Goal: Task Accomplishment & Management: Manage account settings

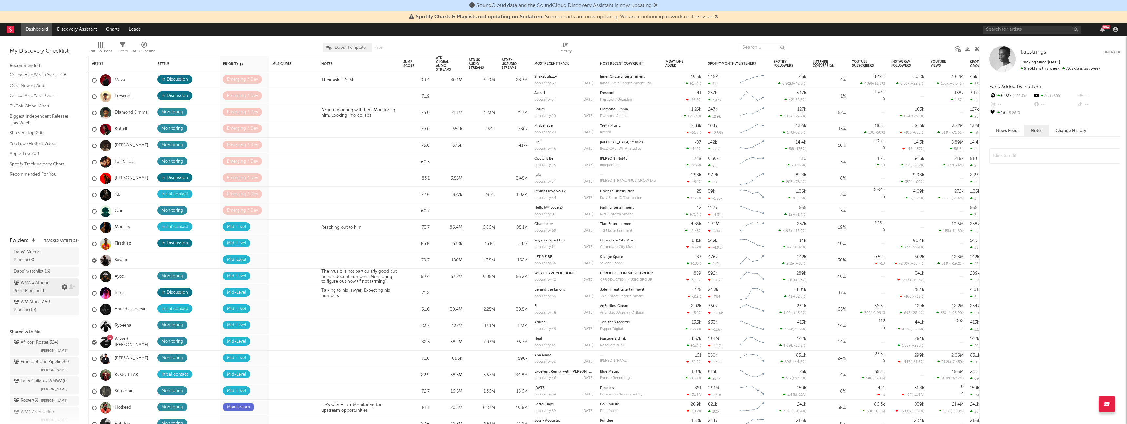
scroll to position [26, 0]
click at [48, 342] on div "Africori Roster ( 324 )" at bounding box center [36, 340] width 45 height 8
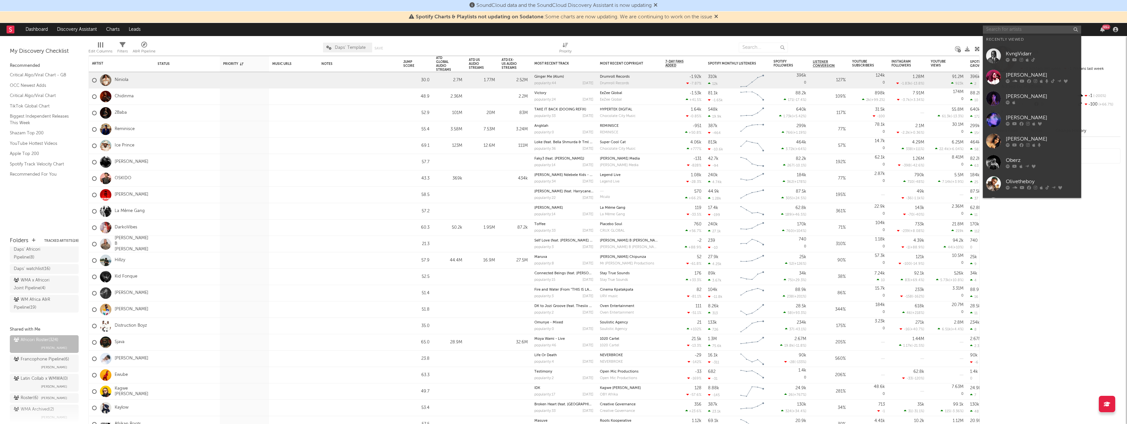
click at [1025, 31] on input "text" at bounding box center [1032, 30] width 98 height 8
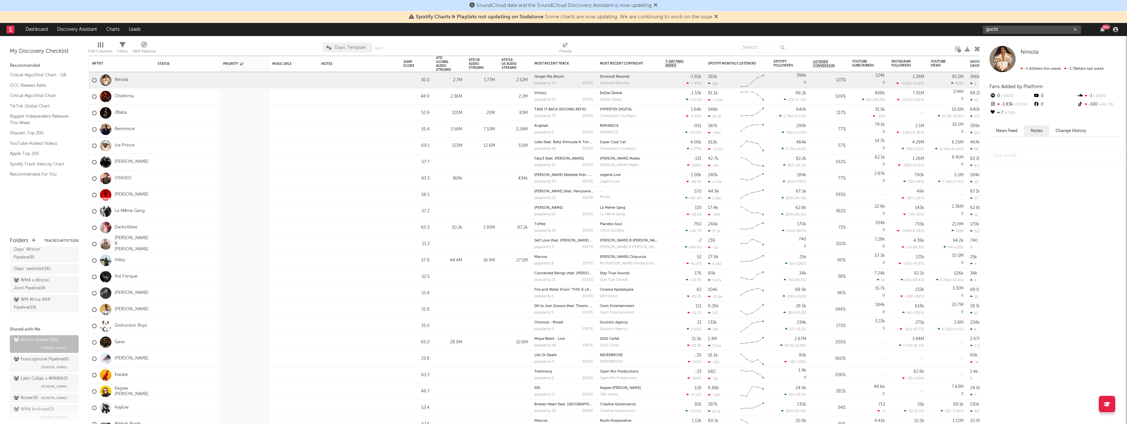
click at [1017, 29] on input "guchi" at bounding box center [1032, 30] width 98 height 8
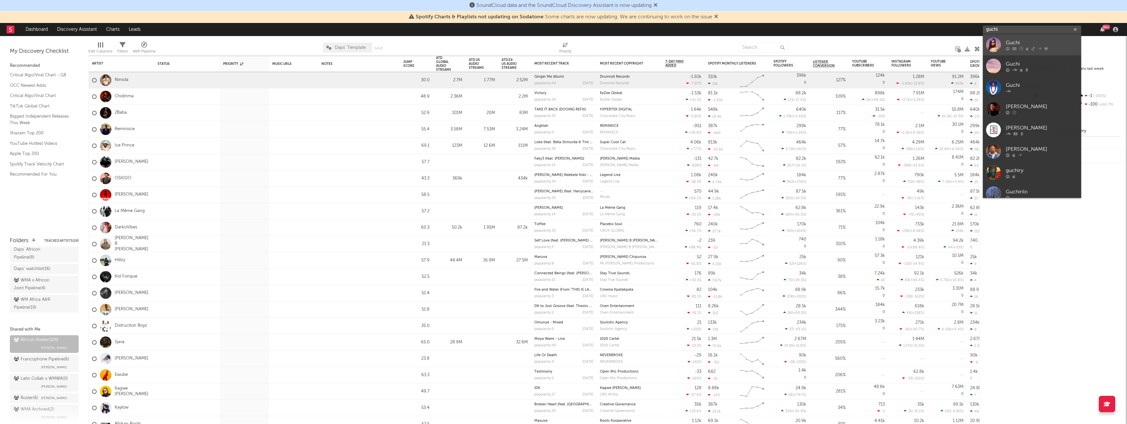
type input "guchi"
click at [998, 41] on div at bounding box center [993, 44] width 15 height 15
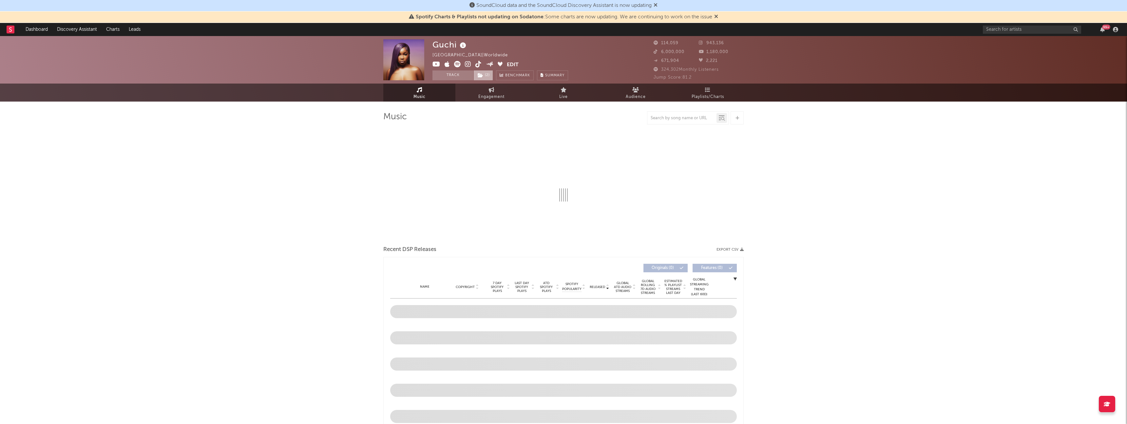
select select "6m"
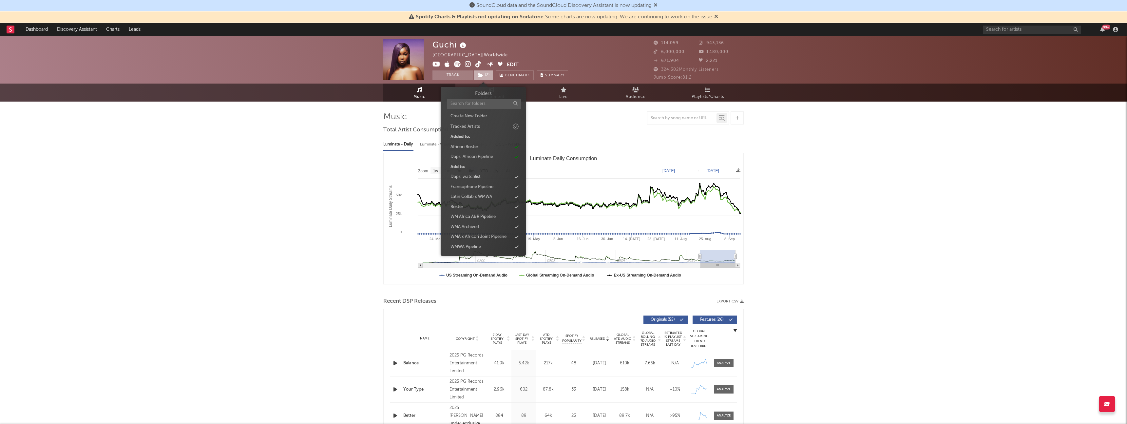
click at [485, 78] on span "( 2 )" at bounding box center [484, 75] width 20 height 10
click at [1016, 28] on input "text" at bounding box center [1032, 30] width 98 height 8
click at [484, 75] on span "( 2 )" at bounding box center [484, 75] width 20 height 10
click at [516, 156] on icon at bounding box center [517, 157] width 4 height 4
click at [1022, 29] on input "text" at bounding box center [1032, 30] width 98 height 8
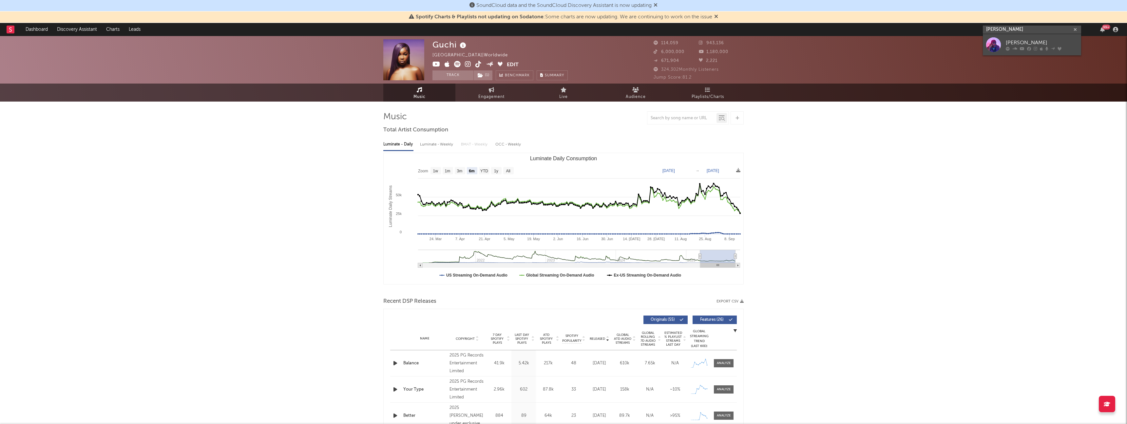
type input "[PERSON_NAME]"
click at [992, 43] on div at bounding box center [993, 44] width 15 height 15
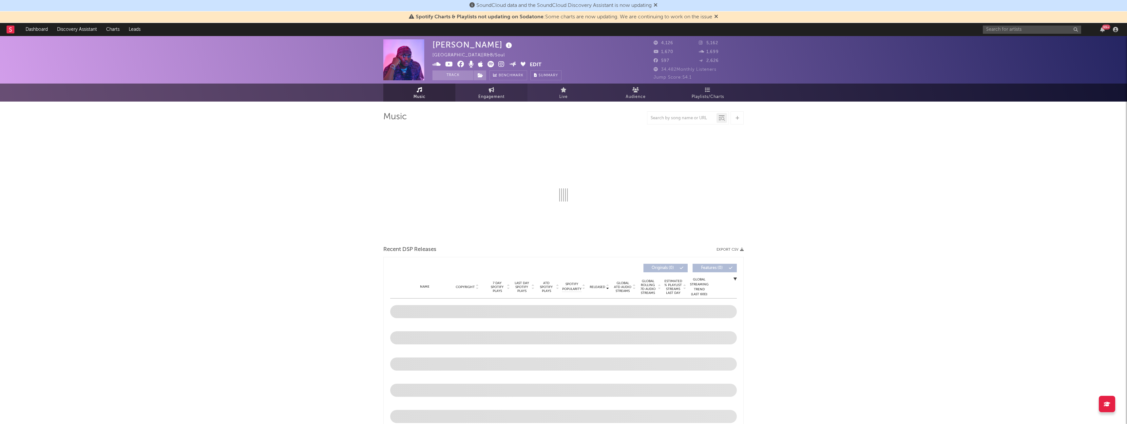
select select "6m"
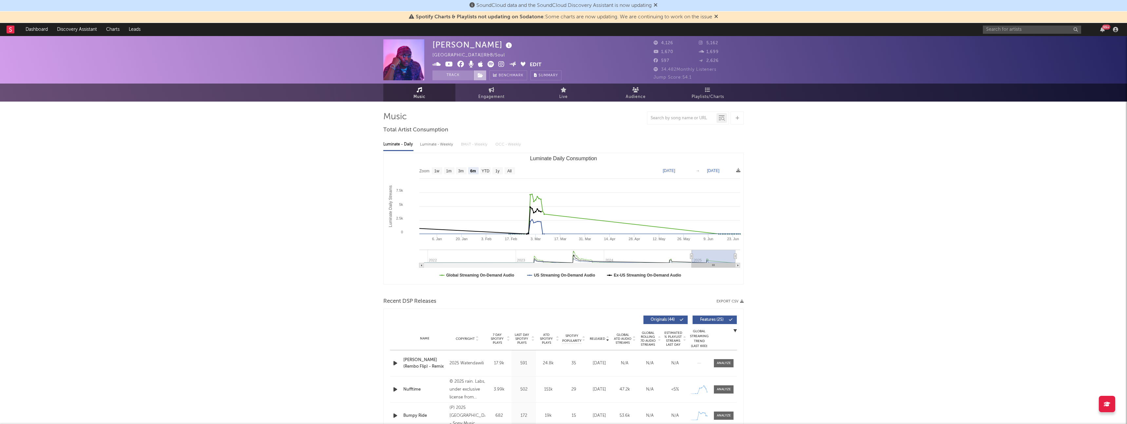
click at [482, 75] on icon at bounding box center [481, 75] width 6 height 5
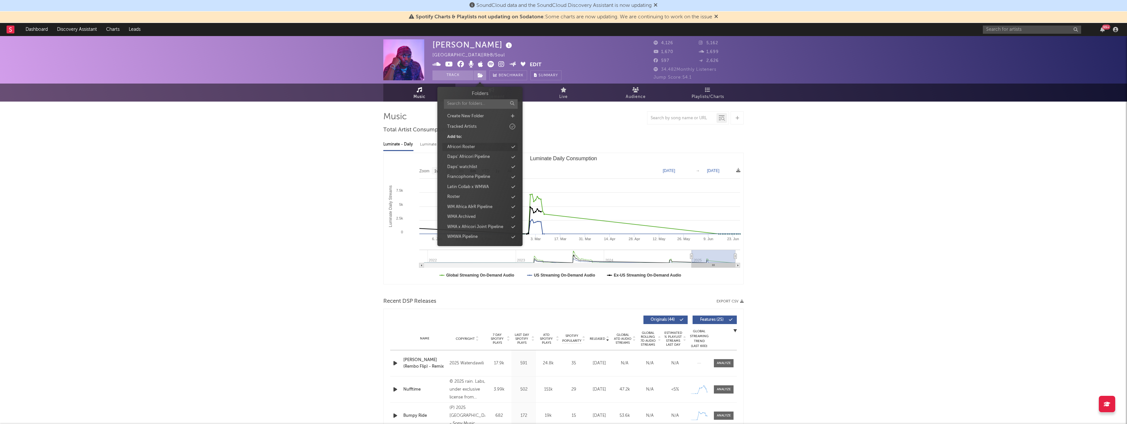
click at [486, 148] on div "Africori Roster" at bounding box center [479, 147] width 75 height 9
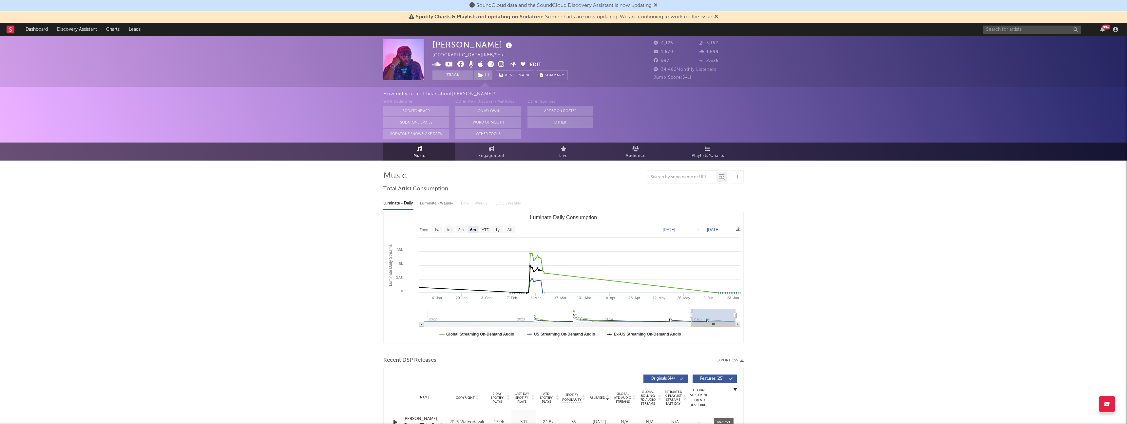
click at [7, 31] on rect at bounding box center [11, 30] width 8 height 8
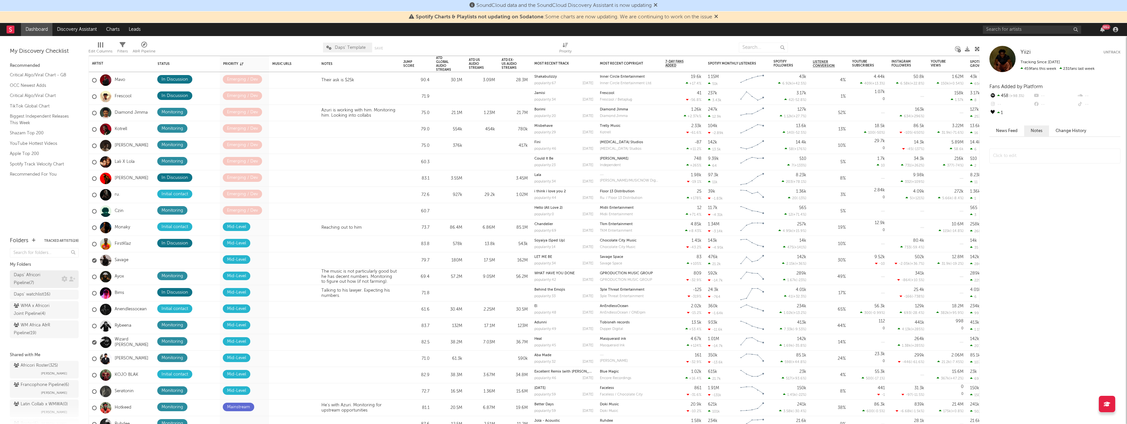
click at [38, 275] on div "Daps' Africori Pipeline ( 7 )" at bounding box center [37, 279] width 46 height 16
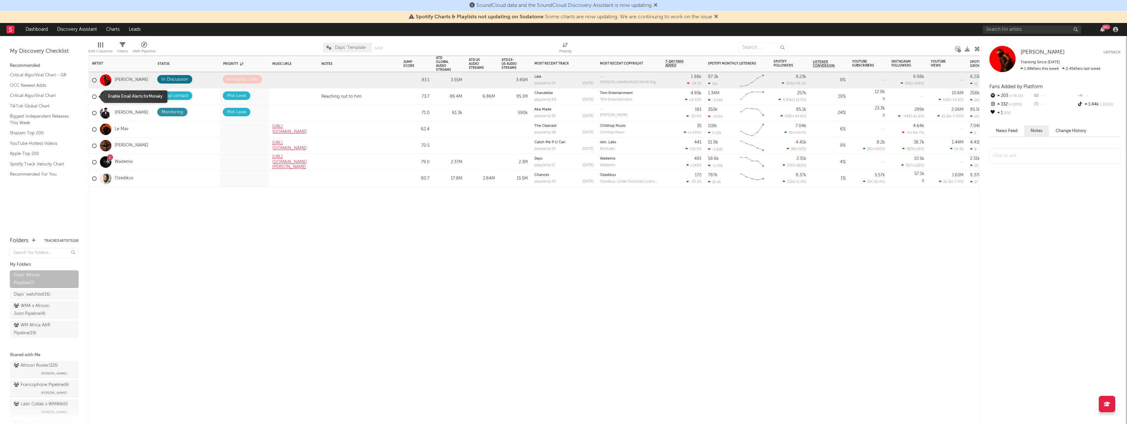
click at [94, 96] on div at bounding box center [94, 96] width 5 height 5
click at [92, 96] on input "checkbox" at bounding box center [92, 97] width 0 height 6
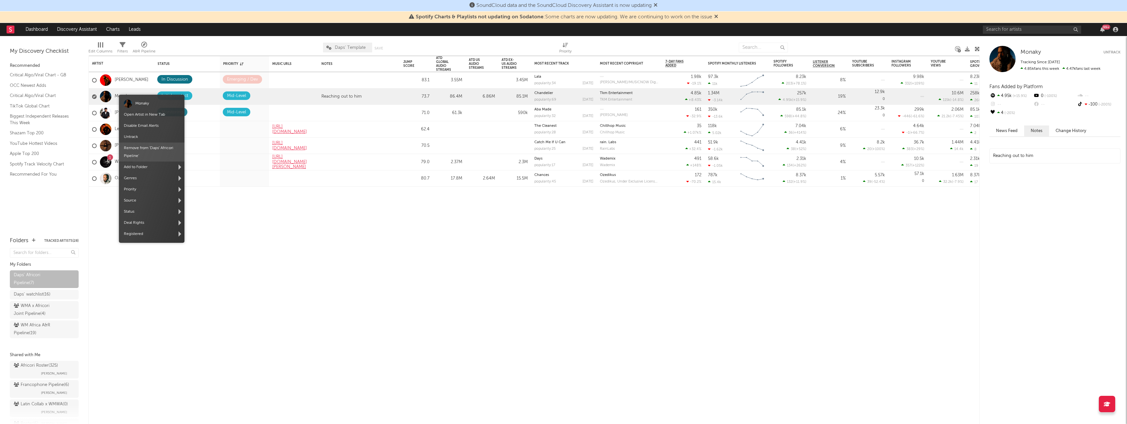
click at [164, 151] on span "Remove from ' Daps' Africori Pipeline '" at bounding box center [152, 152] width 66 height 19
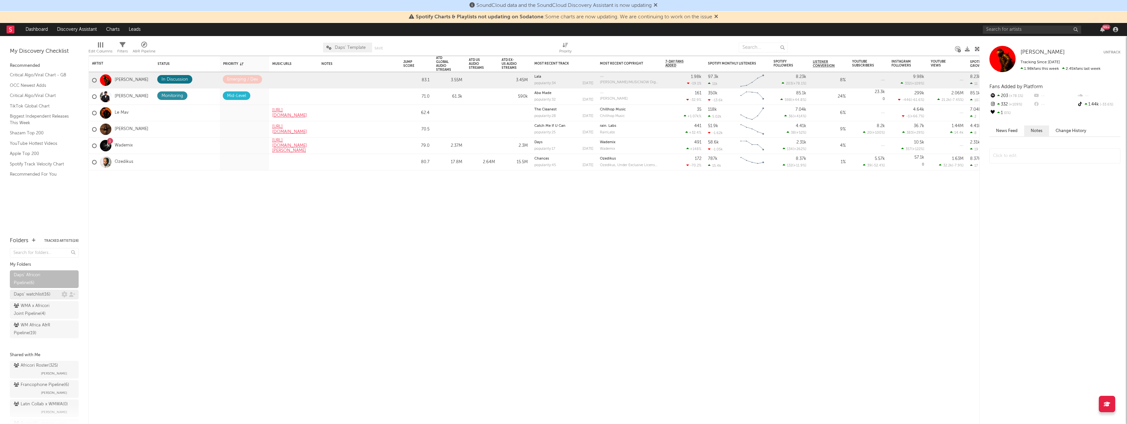
click at [46, 295] on div "Daps' watchlist ( 16 )" at bounding box center [32, 295] width 37 height 8
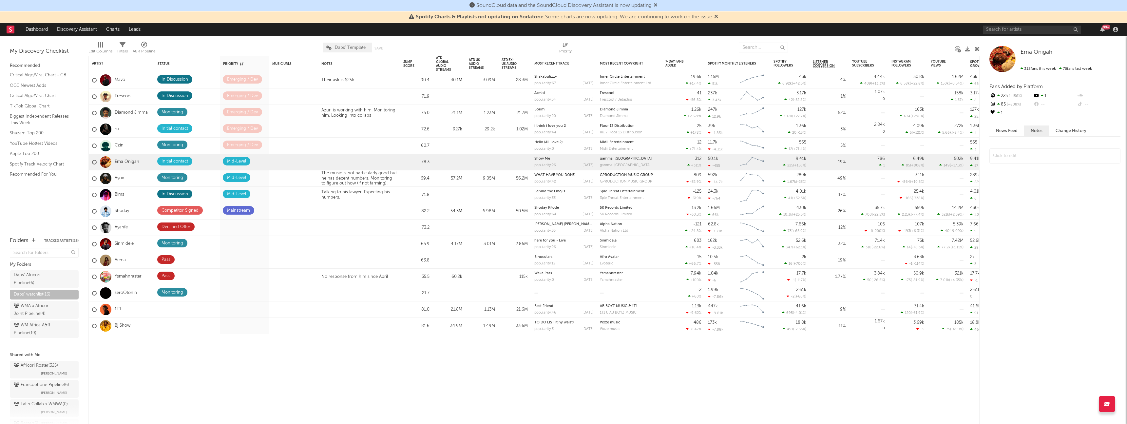
click at [197, 43] on div at bounding box center [240, 47] width 158 height 16
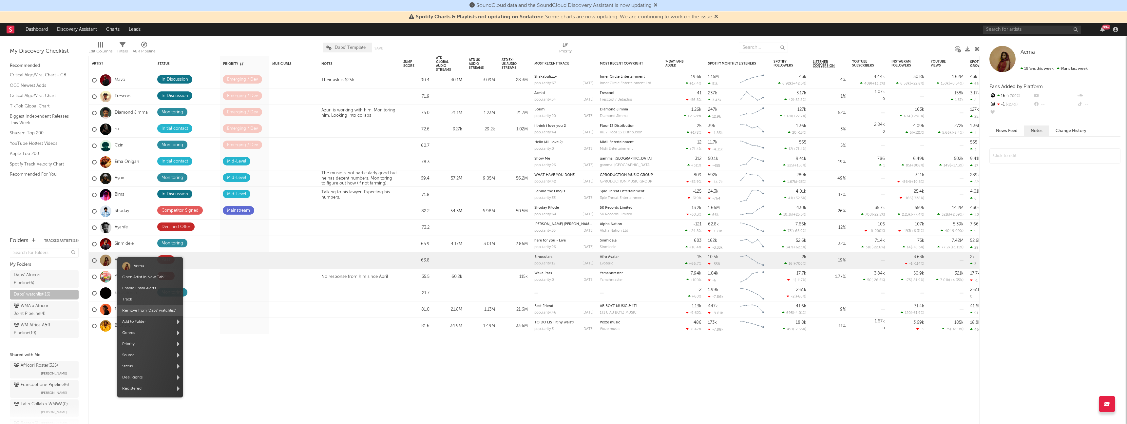
click at [156, 312] on span "Remove from ' Daps' watchlist '" at bounding box center [150, 310] width 66 height 11
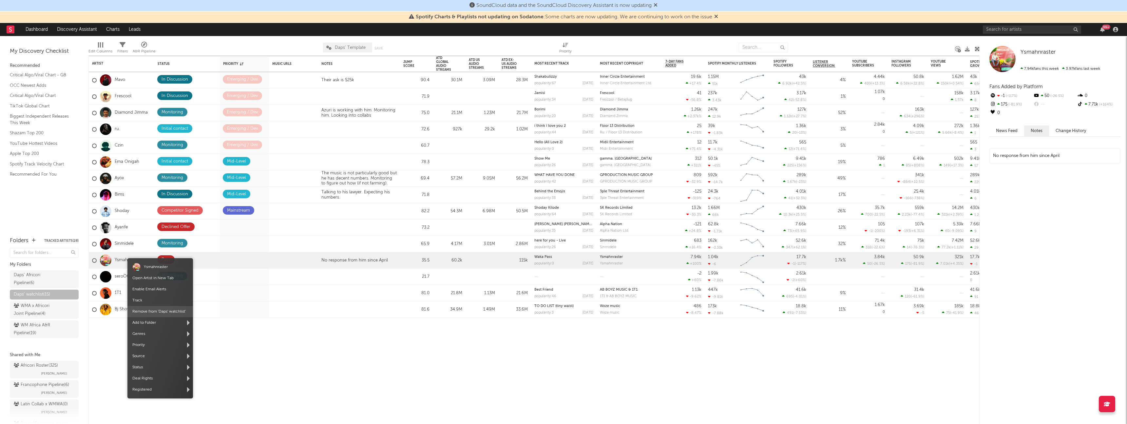
click at [156, 313] on span "Remove from ' Daps' watchlist '" at bounding box center [160, 311] width 66 height 11
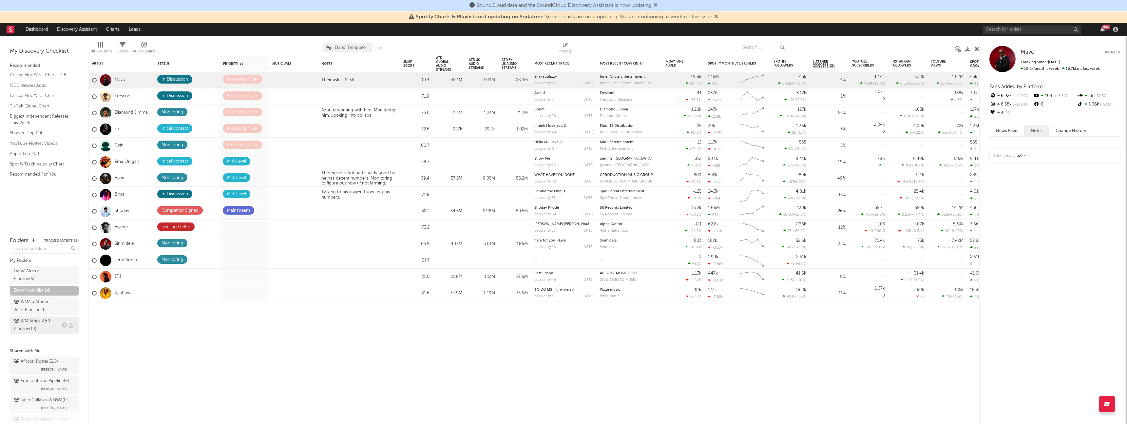
scroll to position [4, 0]
click at [43, 320] on div "WM Africa A&R Pipeline ( 19 )" at bounding box center [37, 326] width 46 height 16
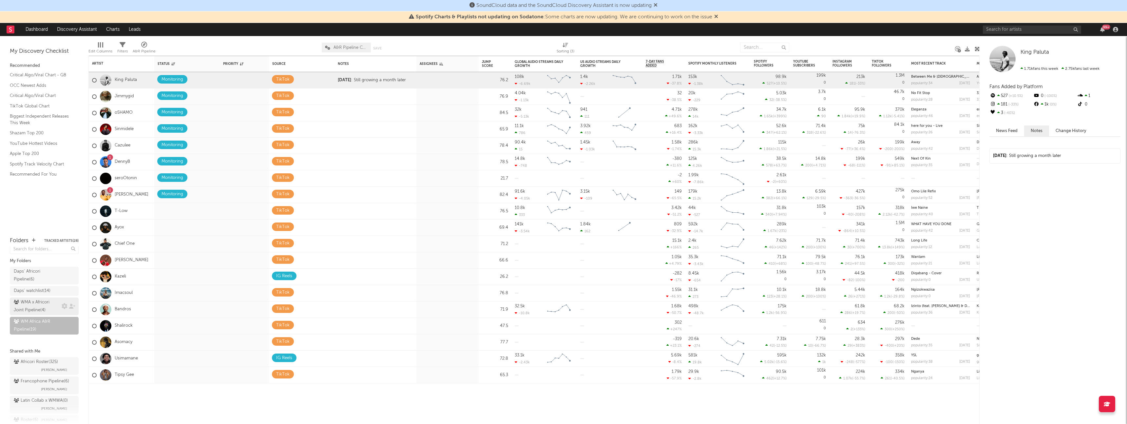
click at [41, 306] on div "WMA x Africori Joint Pipeline ( 4 )" at bounding box center [37, 307] width 46 height 16
